Goal: Task Accomplishment & Management: Complete application form

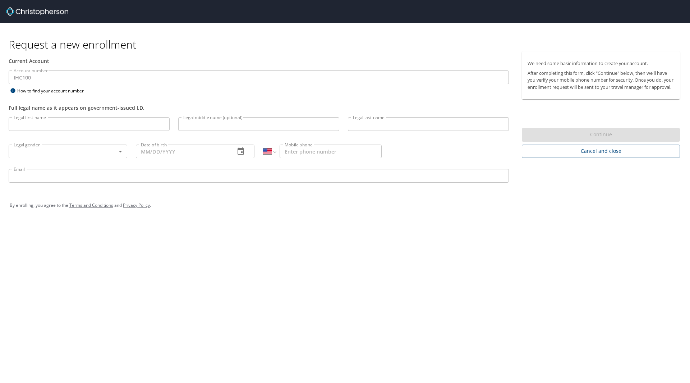
select select "US"
click at [359, 234] on div "Request a new enrollment Current Account Account number IHC100 Account number H…" at bounding box center [345, 191] width 690 height 383
click at [82, 130] on input "Legal first name" at bounding box center [89, 124] width 161 height 14
type input "Zackary"
type input "K"
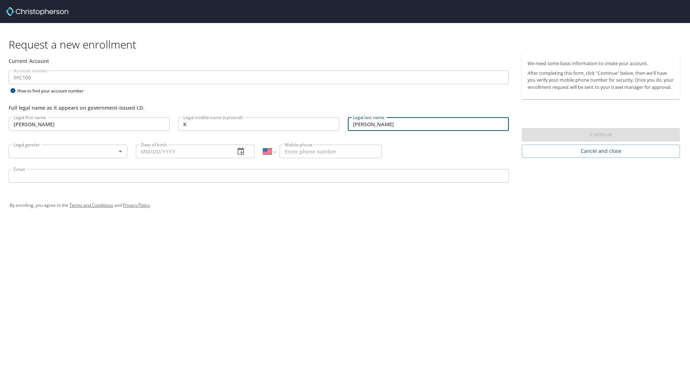
type input "Cowan"
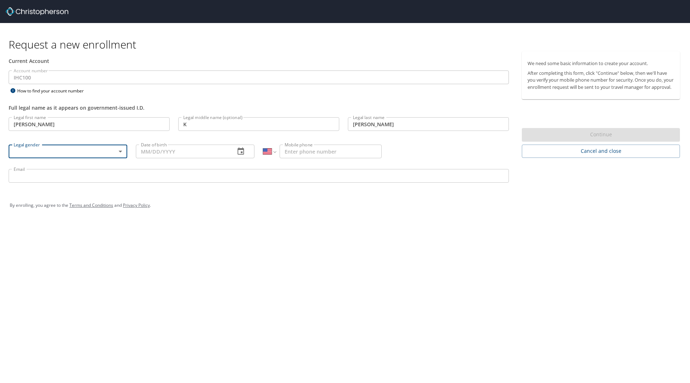
click at [119, 153] on body "Request a new enrollment Current Account Account number IHC100 Account number H…" at bounding box center [345, 191] width 690 height 383
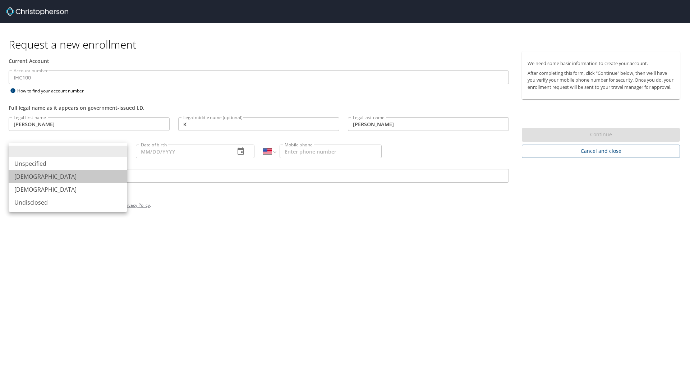
click at [56, 174] on li "Male" at bounding box center [68, 176] width 119 height 13
type input "Male"
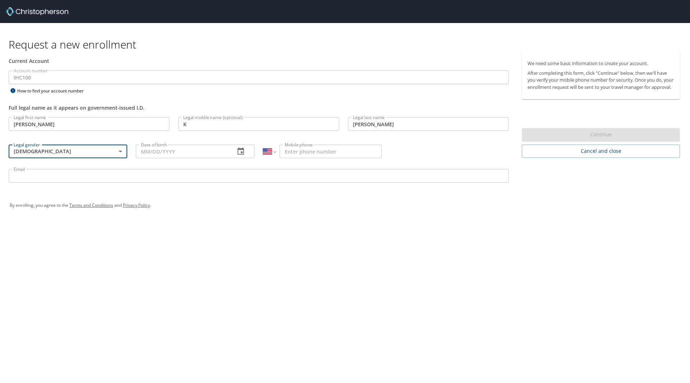
click at [179, 152] on input "Date of birth" at bounding box center [182, 151] width 93 height 14
type input "10/28/1992"
click at [328, 152] on input "Mobile phone" at bounding box center [331, 151] width 102 height 14
type input "(801) 995-1934"
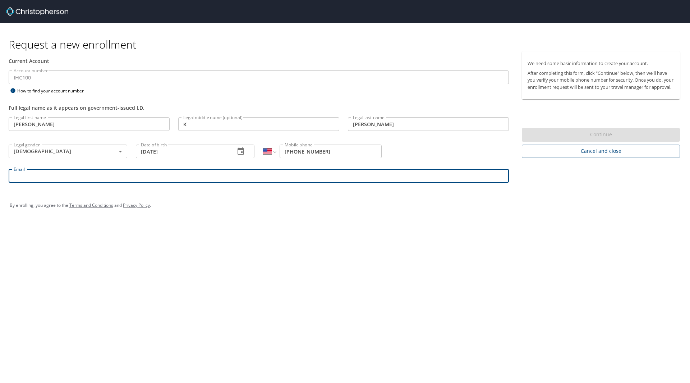
click at [151, 174] on input "Email" at bounding box center [259, 176] width 500 height 14
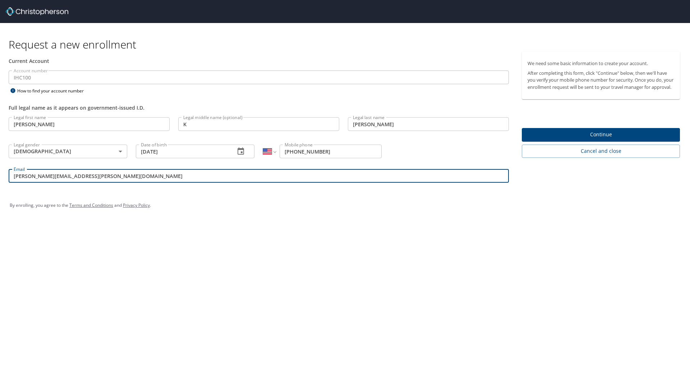
type input "zackary.cowan@imail.org"
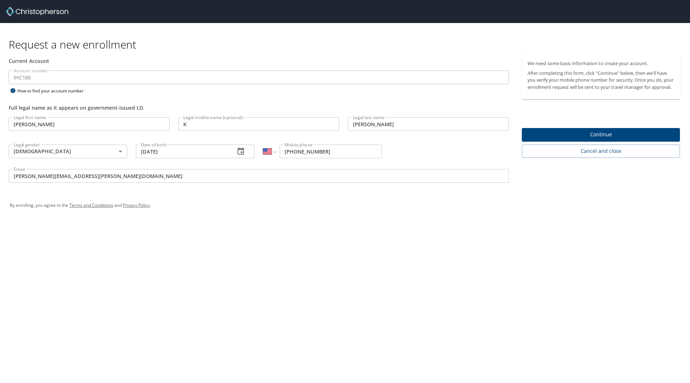
click at [350, 235] on div "Request a new enrollment Current Account Account number IHC100 Account number H…" at bounding box center [345, 191] width 690 height 383
click at [548, 139] on span "Continue" at bounding box center [601, 134] width 147 height 9
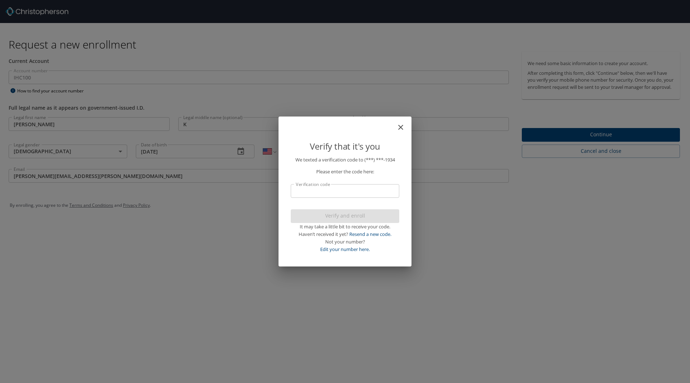
click at [363, 199] on p "We texted a verification code to (***) ***- 1934 Please enter the code here: Ve…" at bounding box center [345, 204] width 109 height 97
click at [366, 194] on input "Verification code" at bounding box center [345, 191] width 109 height 14
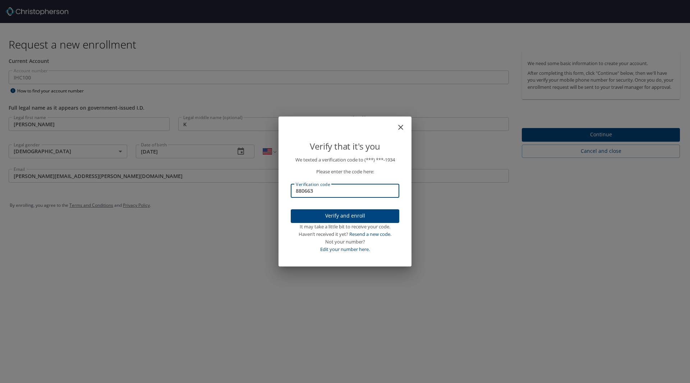
type input "880663"
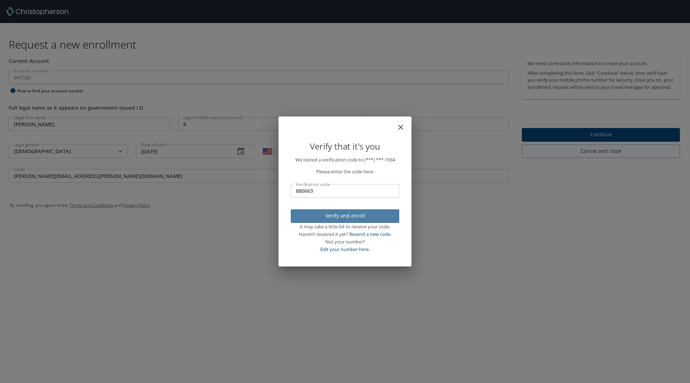
click at [362, 211] on span "Verify and enroll" at bounding box center [344, 215] width 97 height 9
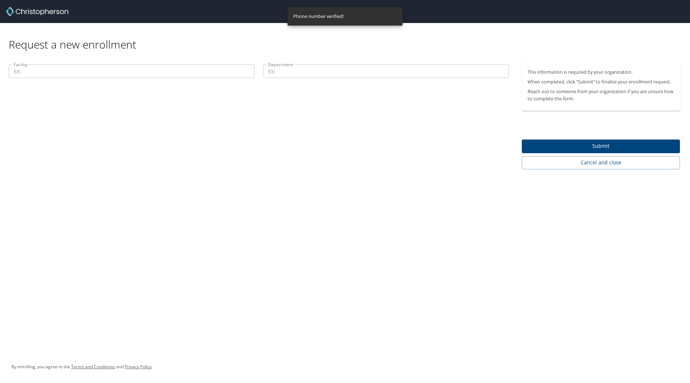
click at [84, 71] on input "Facility" at bounding box center [132, 71] width 246 height 14
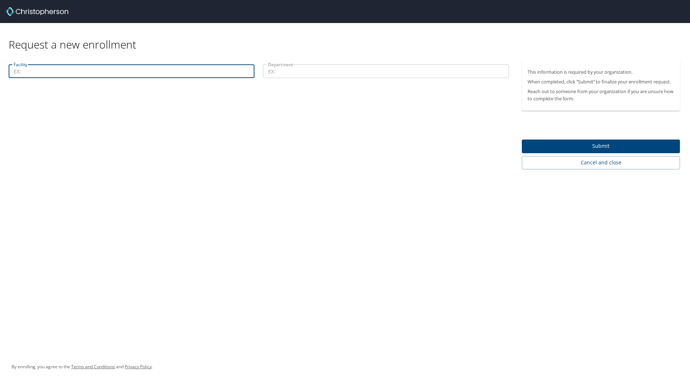
click at [308, 71] on input "Department" at bounding box center [386, 71] width 246 height 14
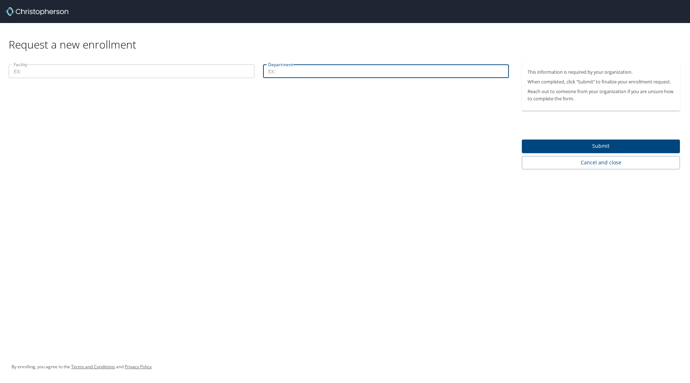
click at [59, 72] on input "Facility" at bounding box center [132, 71] width 246 height 14
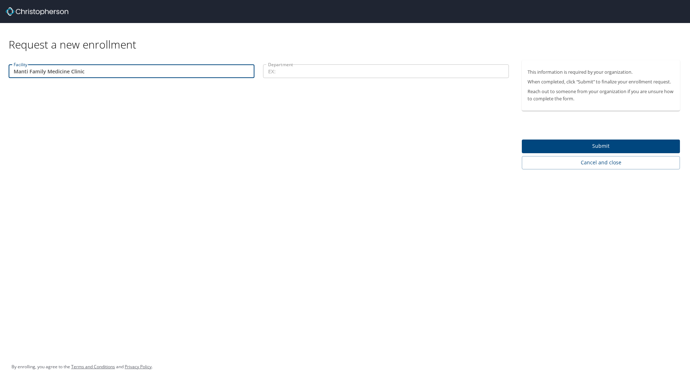
type input "Manti Family Medicine Clinic"
drag, startPoint x: 283, startPoint y: 66, endPoint x: 295, endPoint y: 72, distance: 13.5
click at [284, 67] on input "Department" at bounding box center [386, 71] width 246 height 14
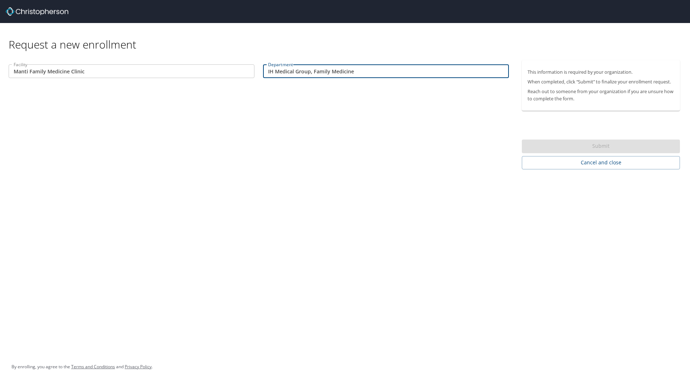
drag, startPoint x: 423, startPoint y: 151, endPoint x: 450, endPoint y: 153, distance: 27.0
click at [425, 149] on div "Facility Manti Family Medicine Clinic Facility Department IH Medical Group, Fam…" at bounding box center [259, 114] width 518 height 109
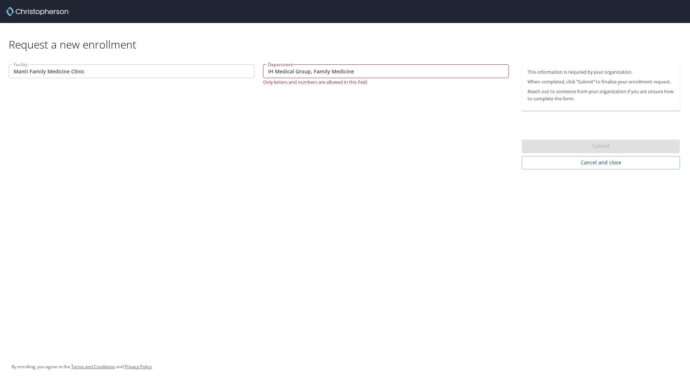
click at [313, 74] on input "IH Medical Group, Family Medicine" at bounding box center [386, 71] width 246 height 14
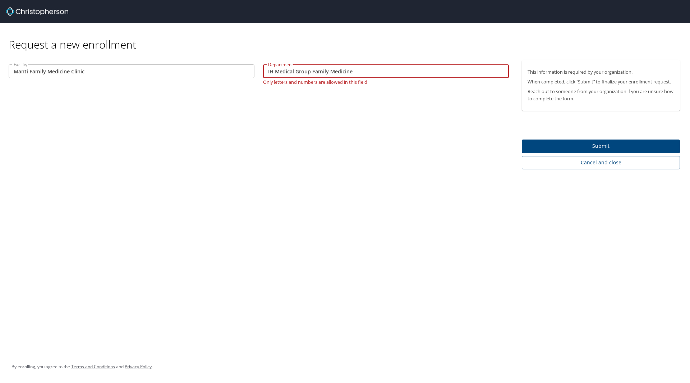
type input "IH Medical Group Family Medicine"
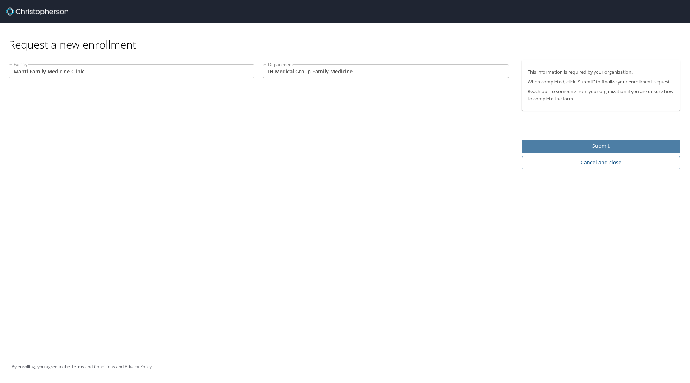
click at [592, 143] on span "Submit" at bounding box center [601, 146] width 147 height 9
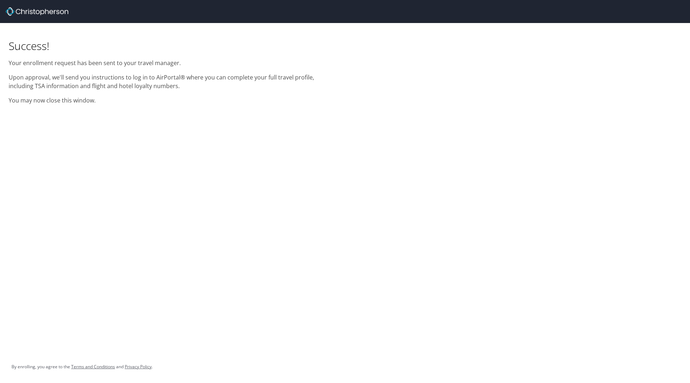
click at [202, 162] on div "Success! Your enrollment request has been sent to your travel manager. Upon app…" at bounding box center [345, 191] width 690 height 383
drag, startPoint x: 362, startPoint y: 229, endPoint x: 290, endPoint y: 199, distance: 77.4
click at [361, 227] on div "Success! Your enrollment request has been sent to your travel manager. Upon app…" at bounding box center [345, 191] width 690 height 383
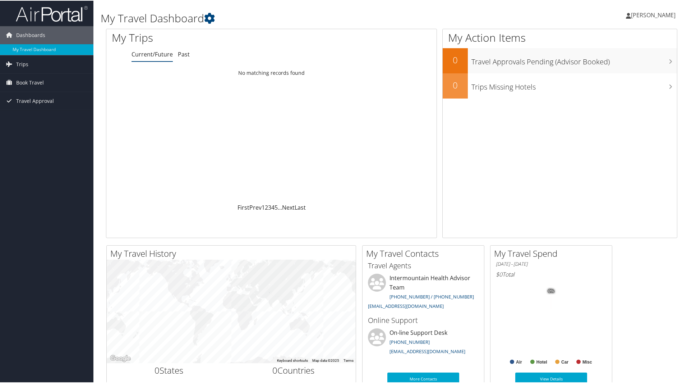
click at [640, 15] on span "[PERSON_NAME]" at bounding box center [653, 14] width 45 height 8
click at [609, 41] on link "My Settings" at bounding box center [634, 39] width 80 height 12
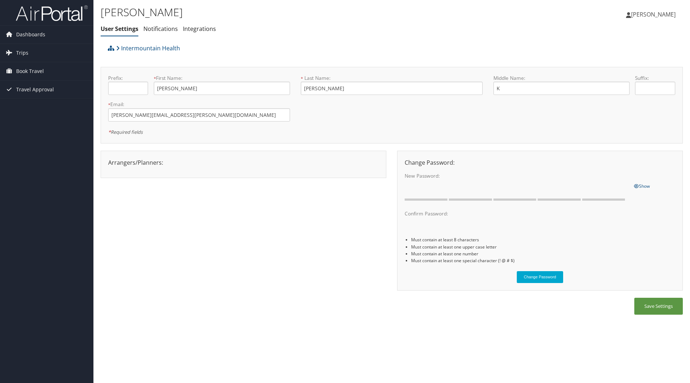
drag, startPoint x: 349, startPoint y: 227, endPoint x: 350, endPoint y: 246, distance: 18.7
click at [271, 248] on div "Arrangers/Planners: Edit Arrangers & Planners Amanda Aagard Amanda Cole Amy Lov…" at bounding box center [392, 224] width 582 height 147
click at [301, 248] on div "Arrangers/Planners: Edit Arrangers & Planners Amanda Aagard Amanda Cole Amy Lov…" at bounding box center [392, 224] width 582 height 147
click at [635, 17] on span "[PERSON_NAME]" at bounding box center [653, 14] width 45 height 8
click at [160, 25] on link "Notifications" at bounding box center [160, 29] width 35 height 8
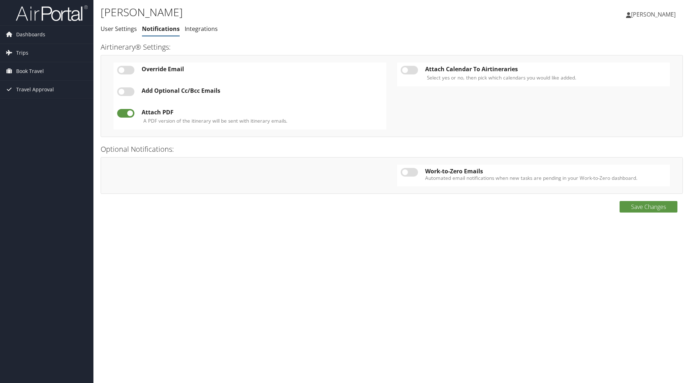
click at [126, 92] on label at bounding box center [125, 91] width 17 height 9
click at [125, 92] on input "checkbox" at bounding box center [123, 93] width 5 height 5
checkbox input "true"
click at [245, 91] on link "Add New" at bounding box center [236, 91] width 26 height 8
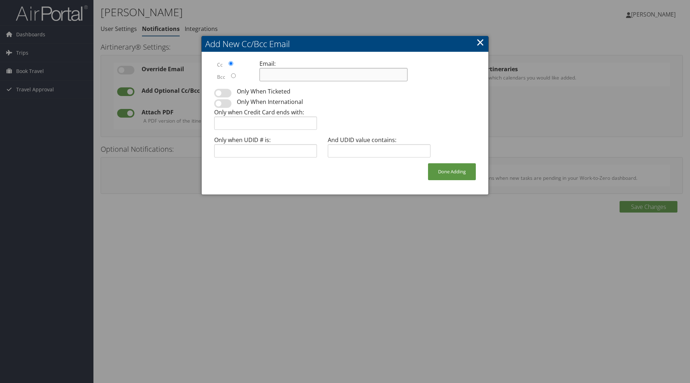
click at [294, 75] on input at bounding box center [333, 74] width 148 height 13
type input "[EMAIL_ADDRESS][PERSON_NAME][DOMAIN_NAME]"
click at [449, 173] on button "Done Adding" at bounding box center [452, 171] width 48 height 17
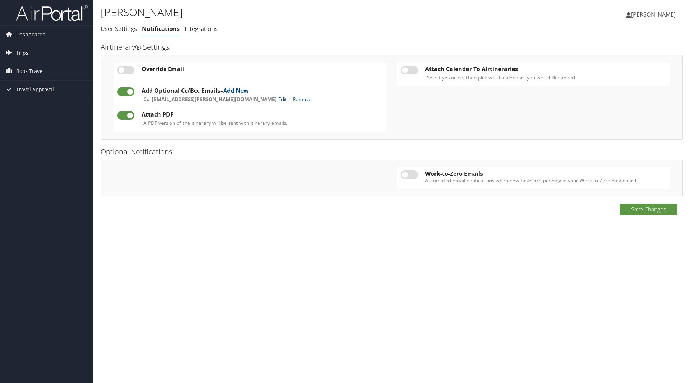
click at [413, 68] on label at bounding box center [409, 70] width 17 height 9
click at [409, 69] on input "checkbox" at bounding box center [406, 71] width 5 height 5
checkbox input "true"
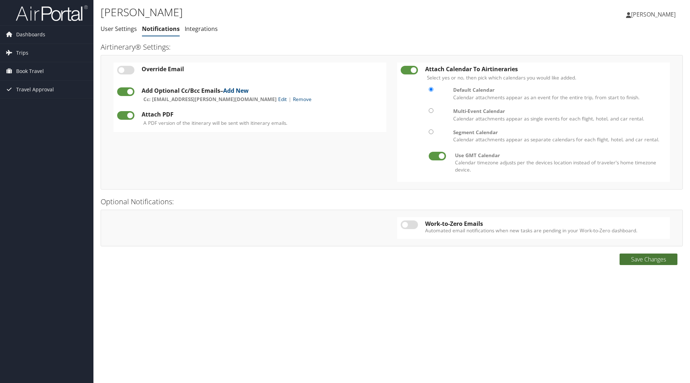
click at [645, 262] on button "Save Changes" at bounding box center [649, 259] width 58 height 12
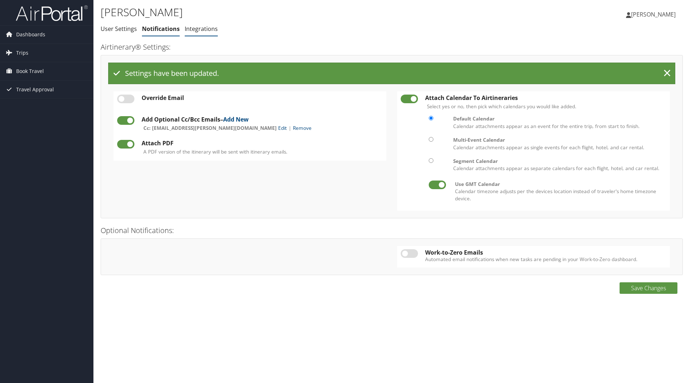
click at [197, 33] on link "Integrations" at bounding box center [201, 29] width 33 height 8
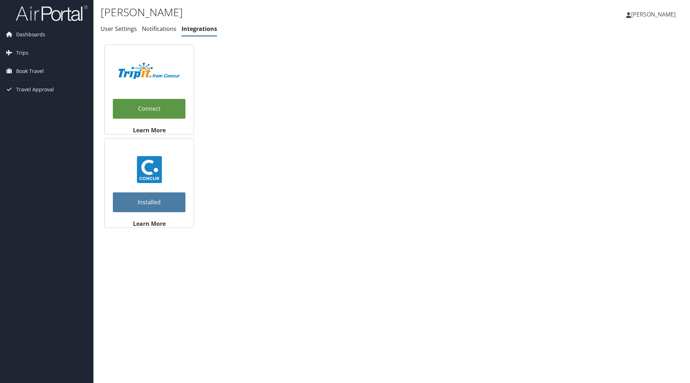
click at [645, 14] on span "[PERSON_NAME]" at bounding box center [653, 14] width 45 height 8
click at [612, 54] on link "Travel Agency Contacts" at bounding box center [635, 52] width 80 height 12
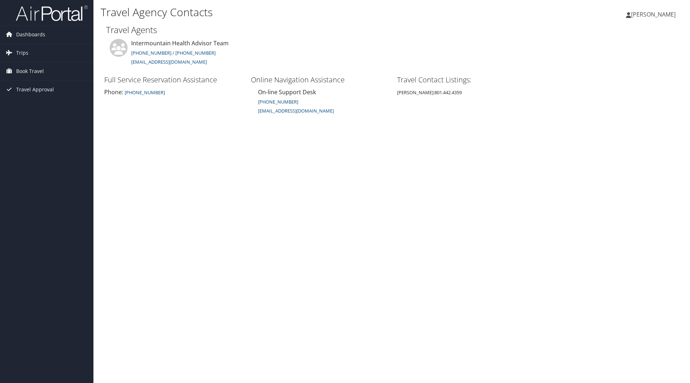
click at [657, 16] on span "[PERSON_NAME]" at bounding box center [653, 14] width 45 height 8
click at [613, 62] on link "View Travel Profile" at bounding box center [635, 64] width 80 height 12
